Goal: Information Seeking & Learning: Learn about a topic

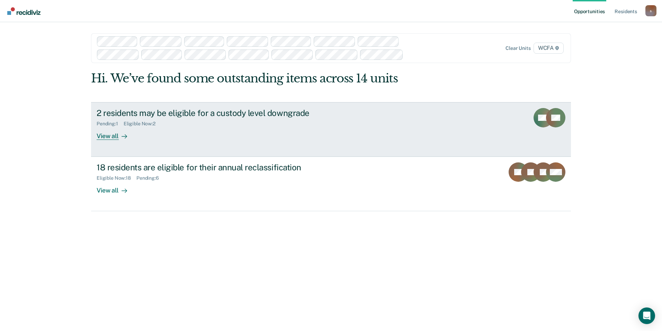
click at [108, 138] on div "View all" at bounding box center [116, 133] width 39 height 14
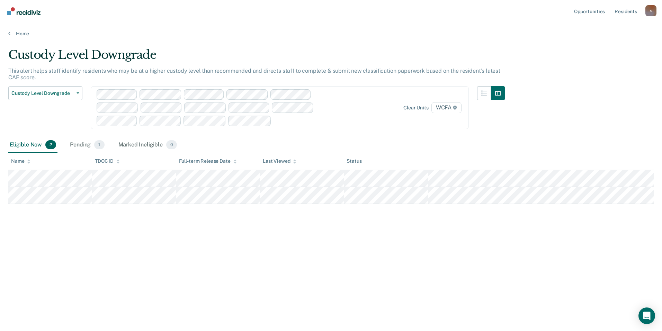
click at [154, 253] on div "Custody Level Downgrade This alert helps staff identify residents who may be at…" at bounding box center [331, 163] width 646 height 231
click at [80, 145] on div "Pending 1" at bounding box center [87, 145] width 37 height 15
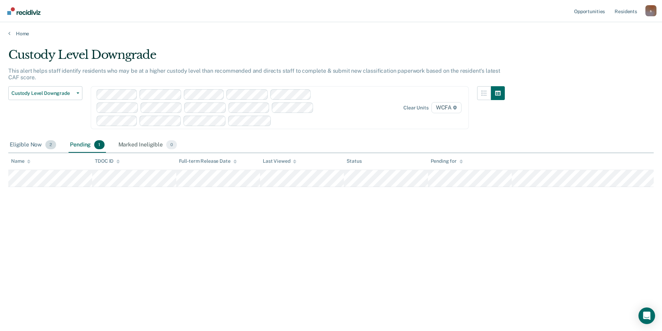
click at [28, 147] on div "Eligible Now 2" at bounding box center [32, 145] width 49 height 15
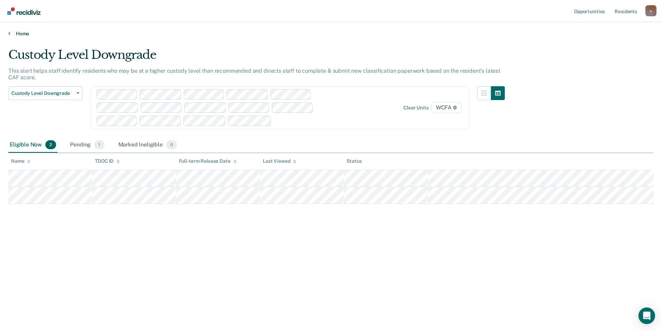
click at [21, 34] on link "Home" at bounding box center [331, 33] width 646 height 6
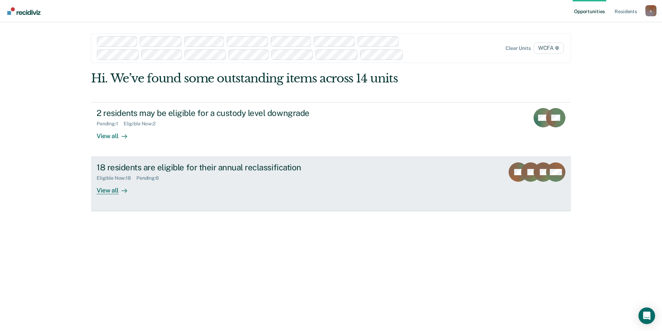
click at [112, 192] on div "View all" at bounding box center [116, 188] width 39 height 14
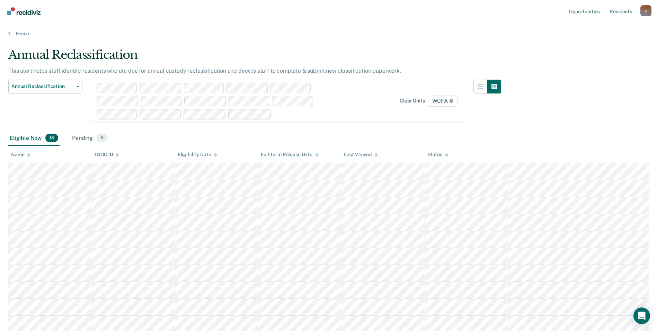
click at [318, 130] on div "Annual Reclassification Custody Level Downgrade Annual Reclassification Initial…" at bounding box center [254, 105] width 493 height 51
